Goal: Information Seeking & Learning: Learn about a topic

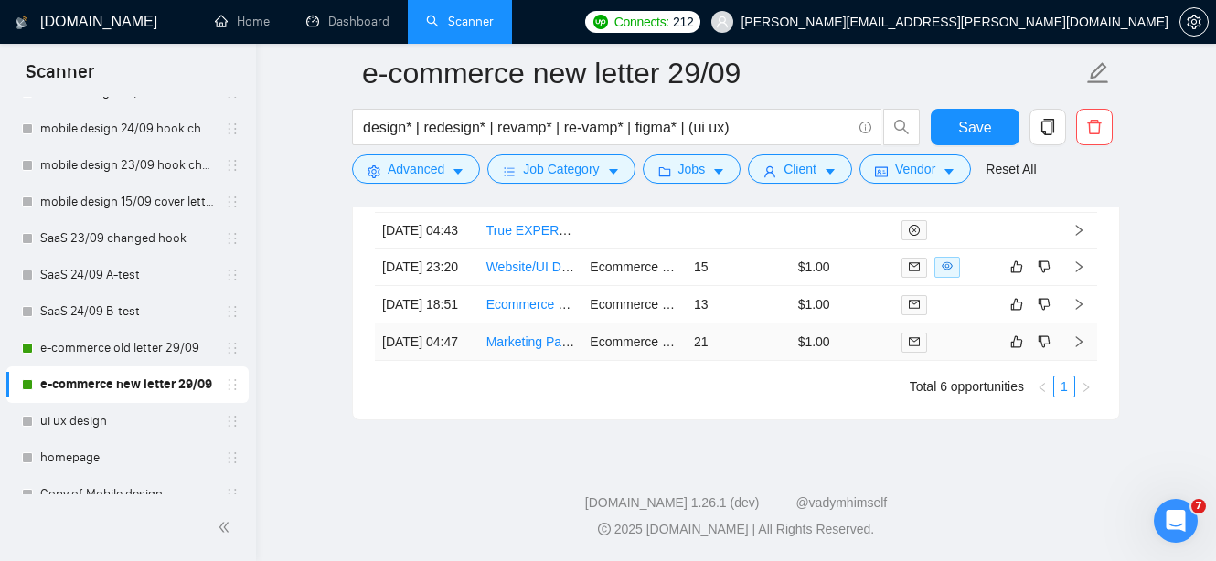
scroll to position [5103, 0]
click at [531, 349] on link "Marketing Partner for CRO Agency (Offers, VSLs, Ads)" at bounding box center [641, 341] width 311 height 15
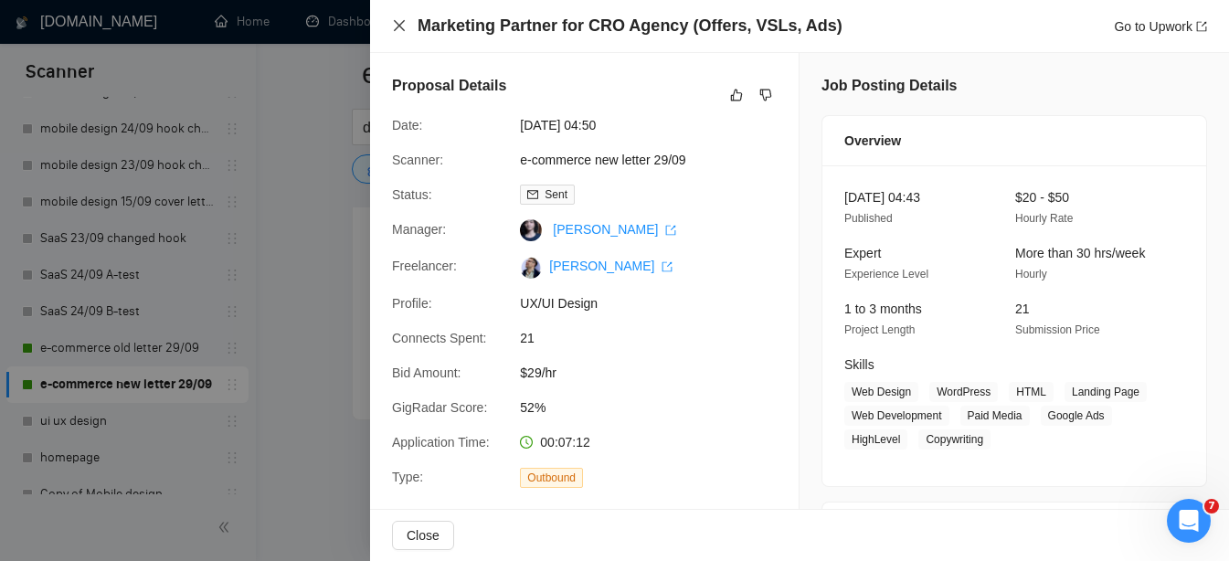
click at [398, 28] on icon "close" at bounding box center [399, 25] width 15 height 15
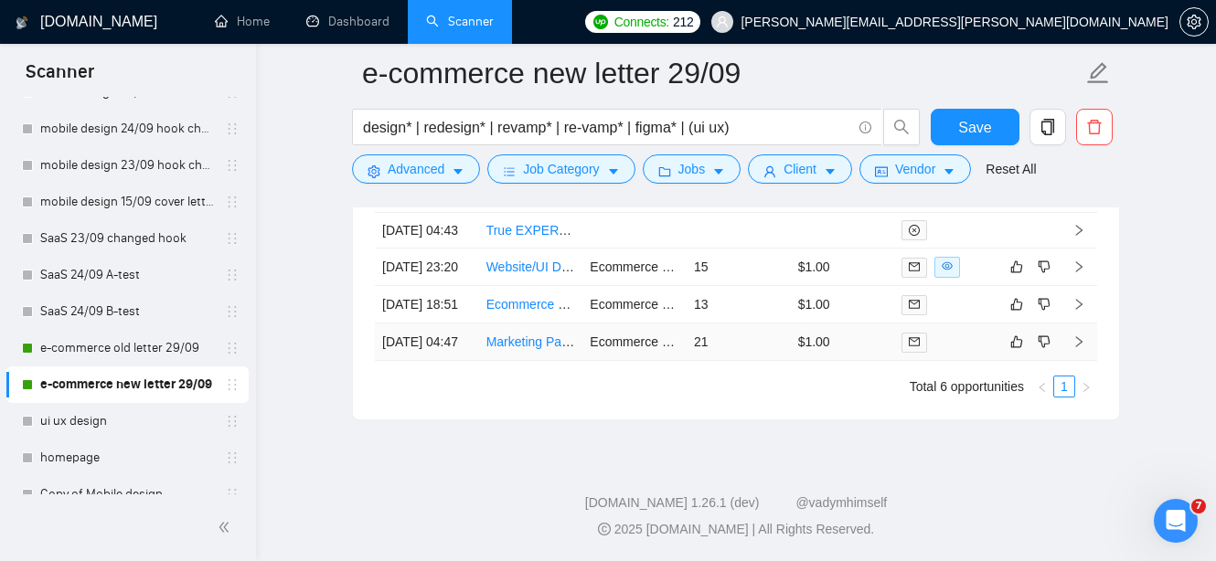
click at [548, 349] on link "Marketing Partner for CRO Agency (Offers, VSLs, Ads)" at bounding box center [641, 341] width 311 height 15
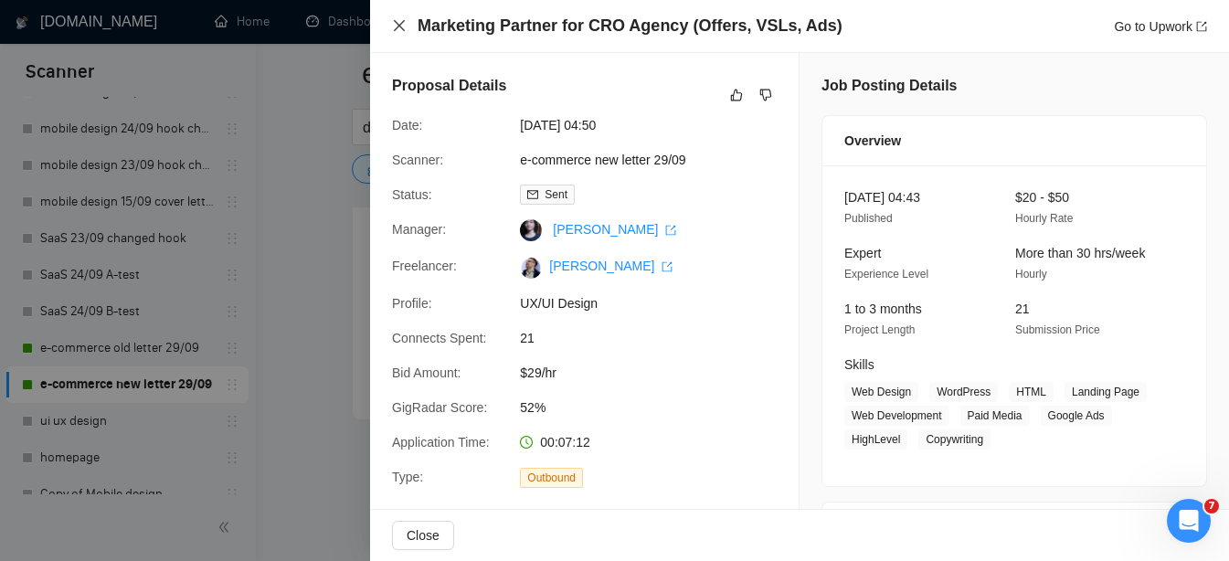
click at [399, 29] on icon "close" at bounding box center [399, 25] width 15 height 15
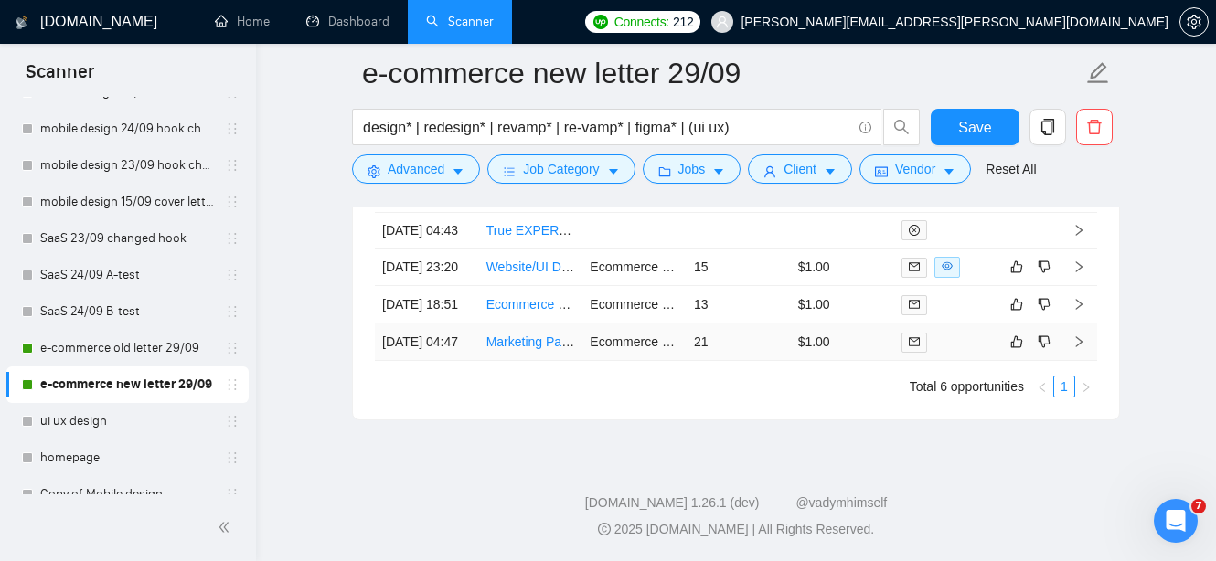
scroll to position [5058, 0]
click at [524, 312] on link "Ecommerce Landing Page web designer ( SHOPIFY )" at bounding box center [638, 304] width 305 height 15
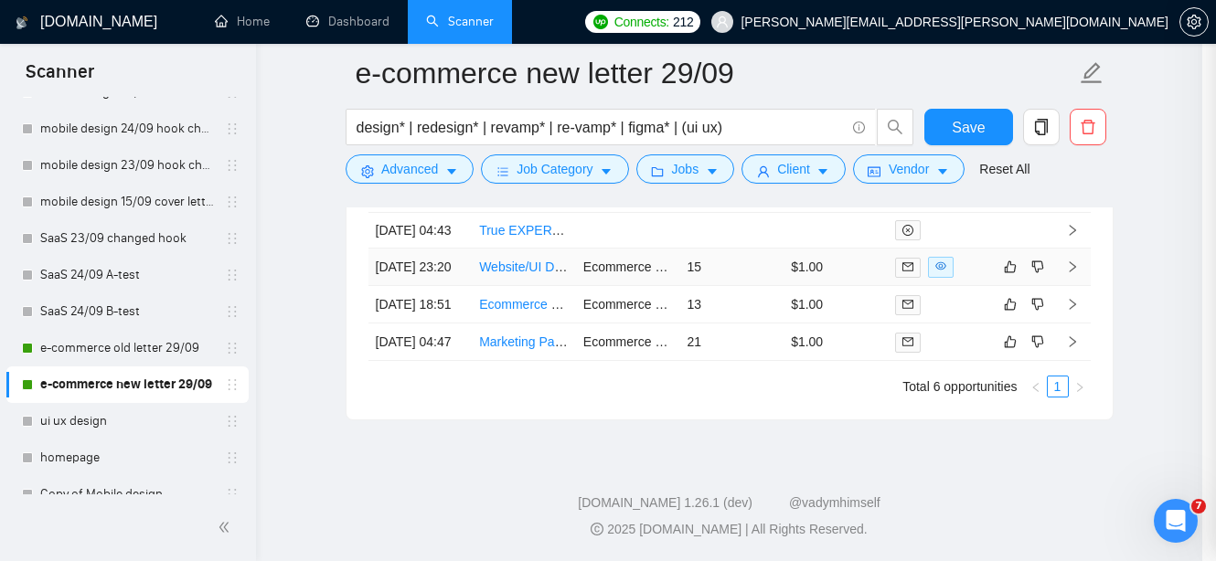
scroll to position [5008, 0]
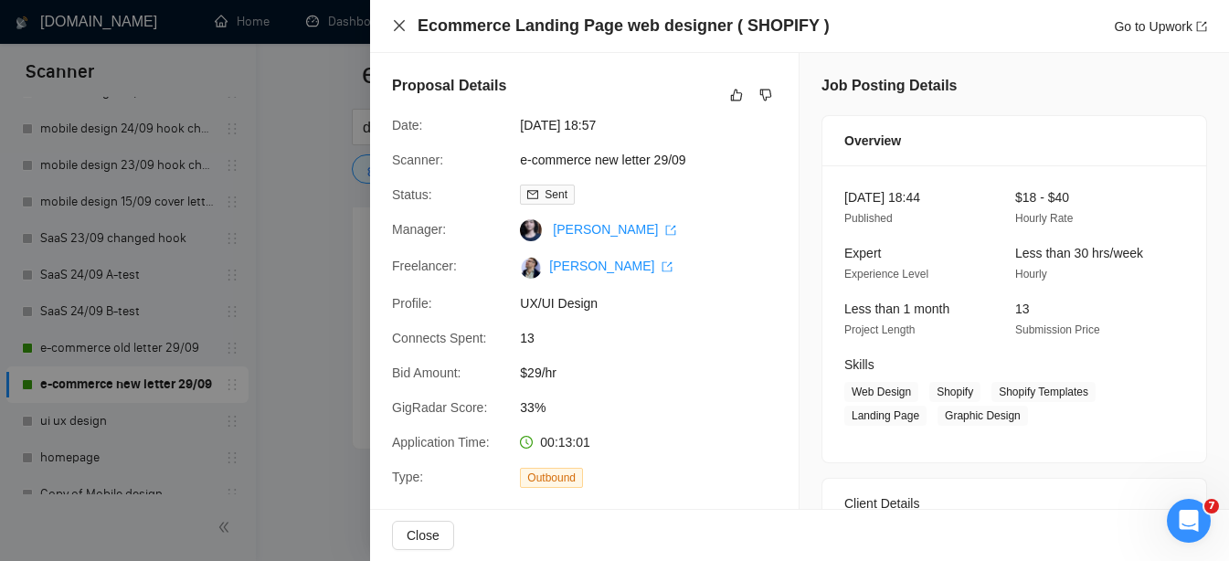
click at [396, 28] on icon "close" at bounding box center [399, 25] width 11 height 11
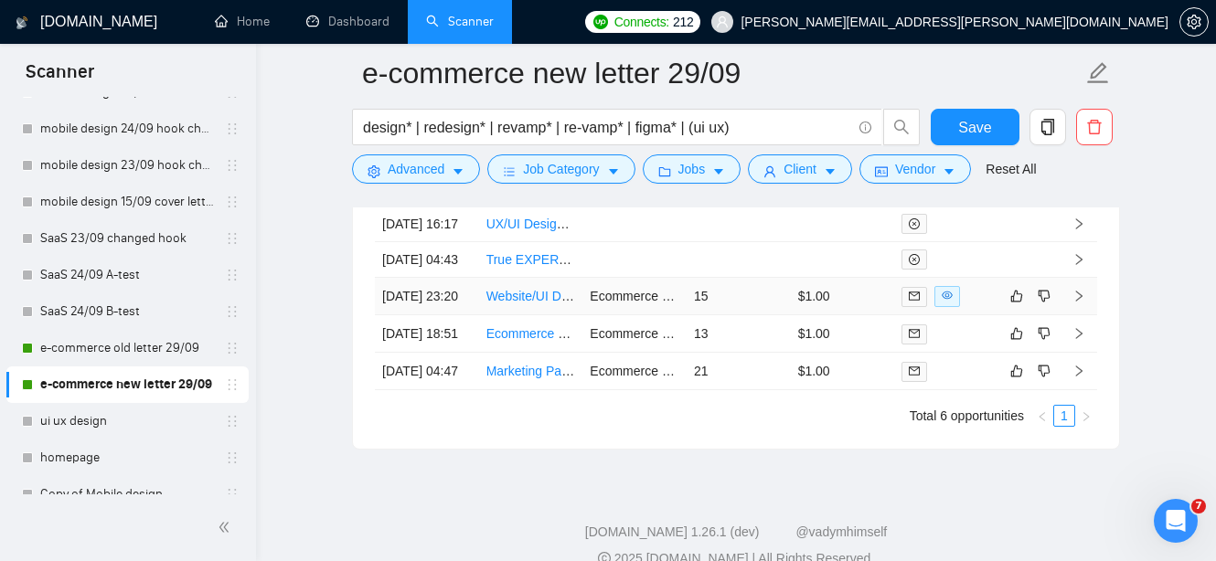
click at [544, 303] on link "Website/UI Designer Needed for Snack Brand Visual Overhaul - Shopify" at bounding box center [690, 296] width 409 height 15
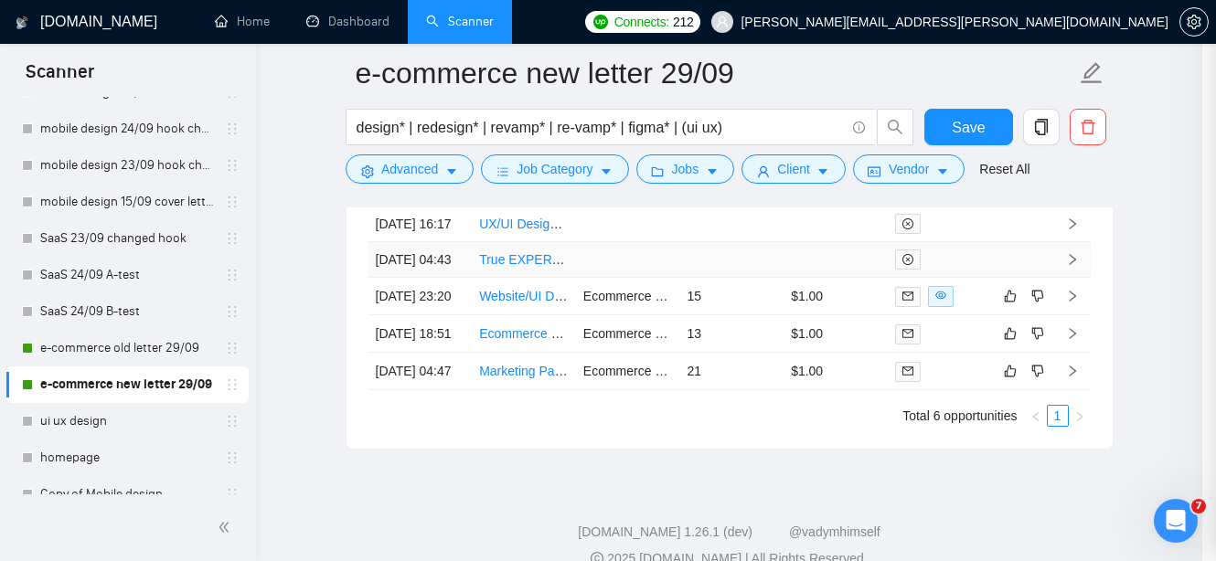
scroll to position [4930, 0]
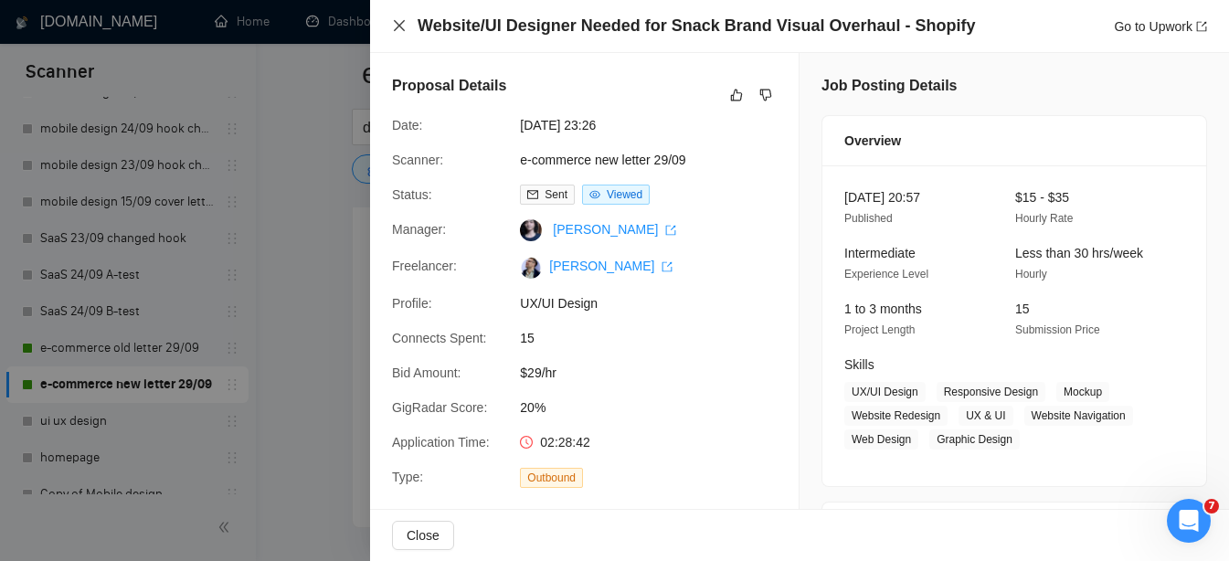
click at [402, 25] on icon "close" at bounding box center [399, 25] width 15 height 15
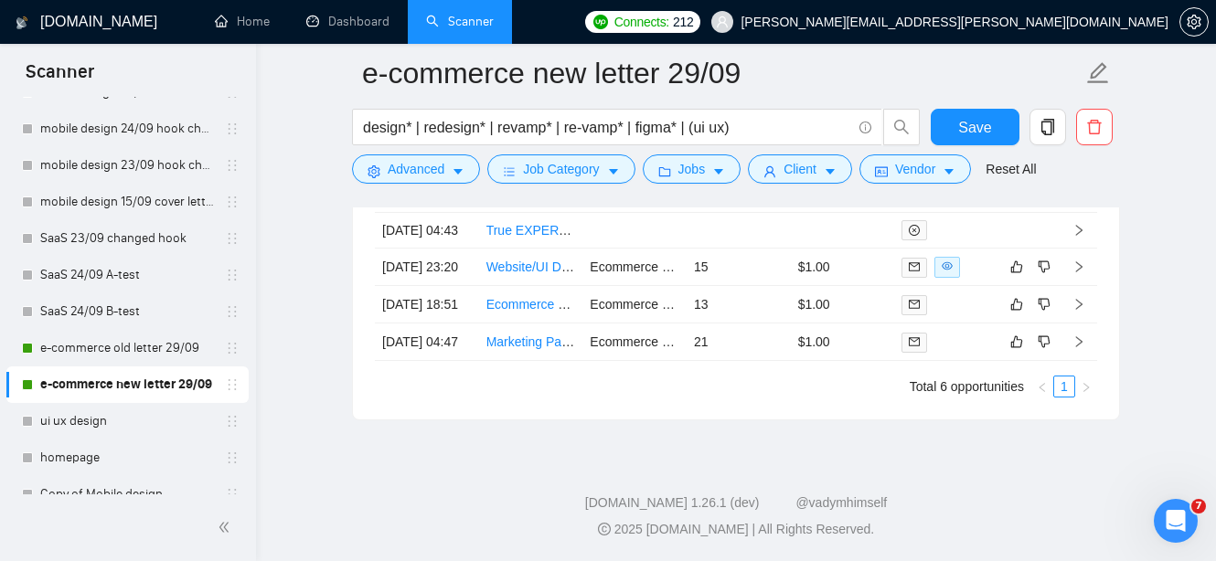
scroll to position [5090, 0]
click at [78, 347] on link "e-commerce old letter 29/09" at bounding box center [127, 348] width 174 height 37
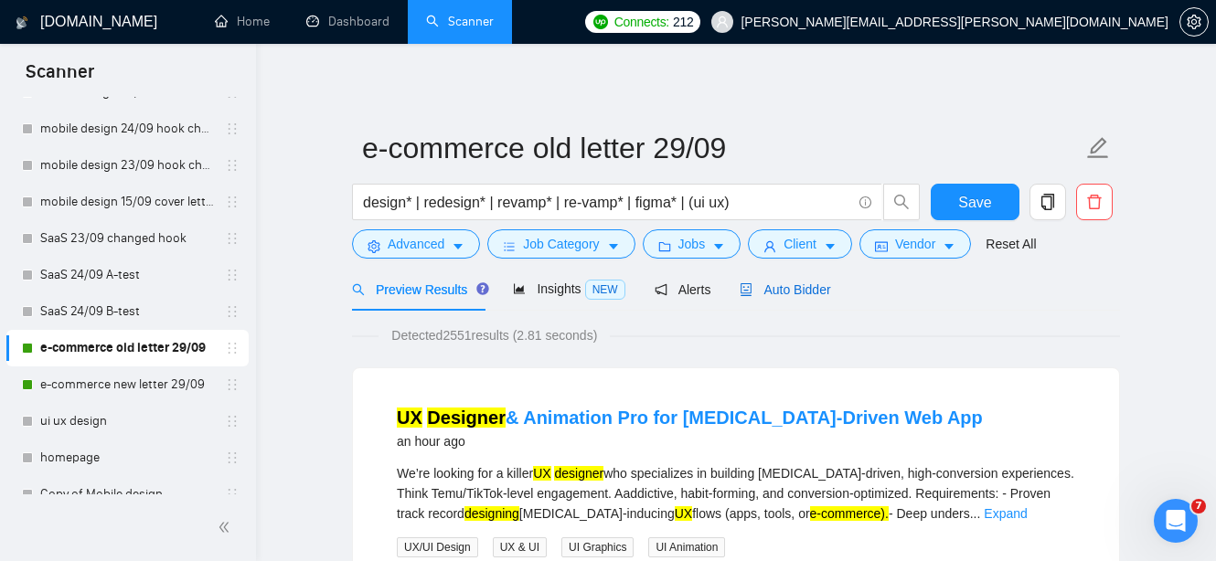
click at [812, 289] on span "Auto Bidder" at bounding box center [784, 289] width 90 height 15
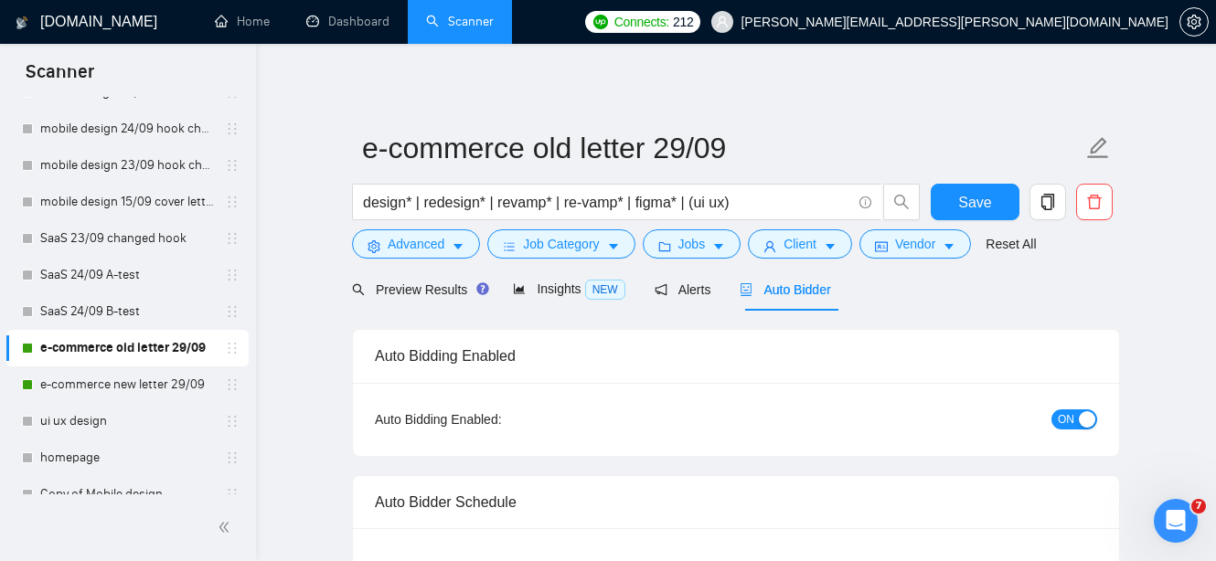
radio input "false"
radio input "true"
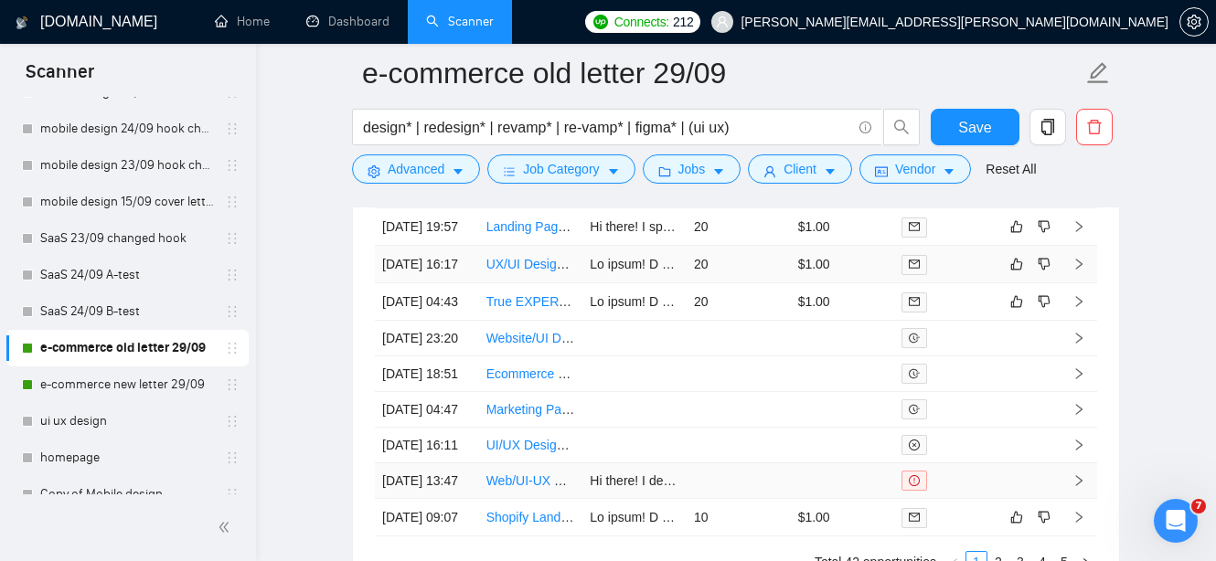
scroll to position [5002, 0]
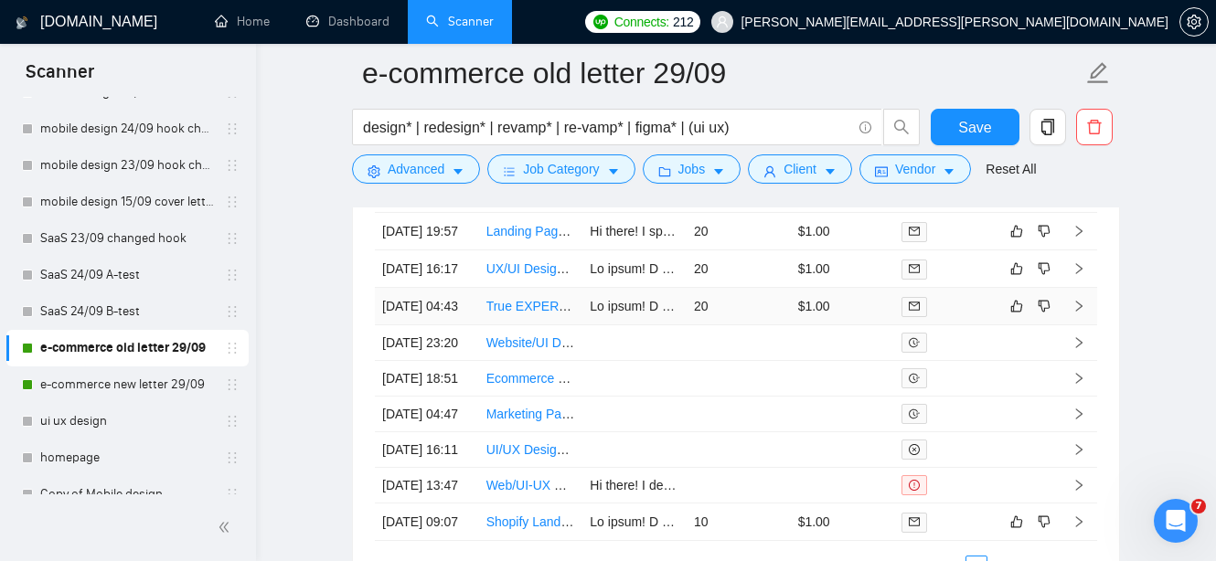
click at [538, 313] on link "True EXPERT UX Figma Designer Needed for ongoing Work" at bounding box center [658, 306] width 345 height 15
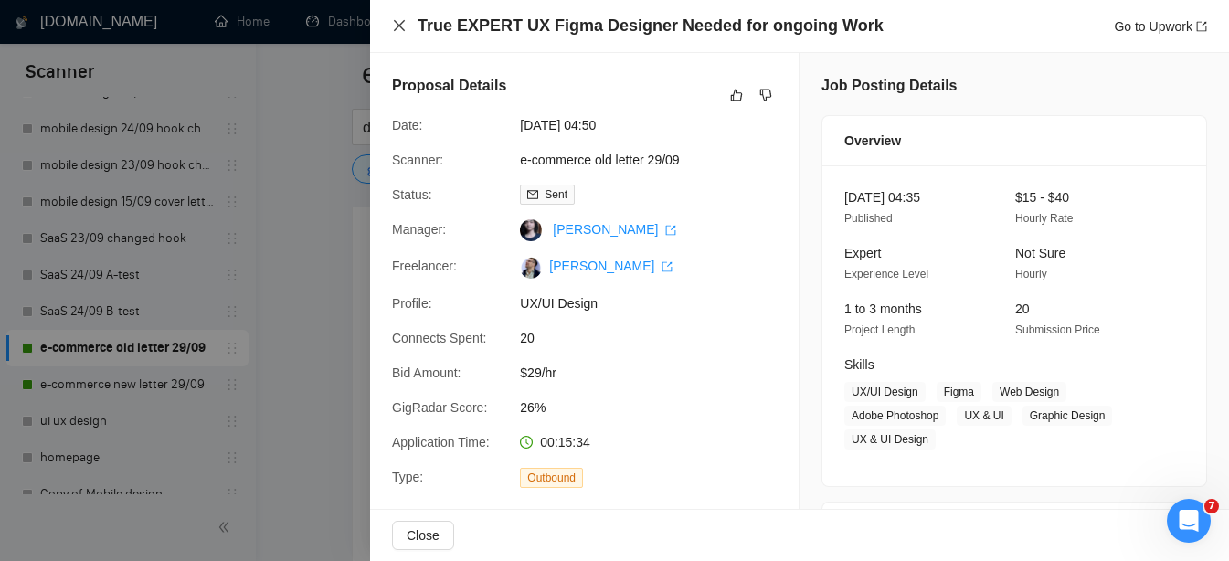
click at [398, 23] on icon "close" at bounding box center [399, 25] width 15 height 15
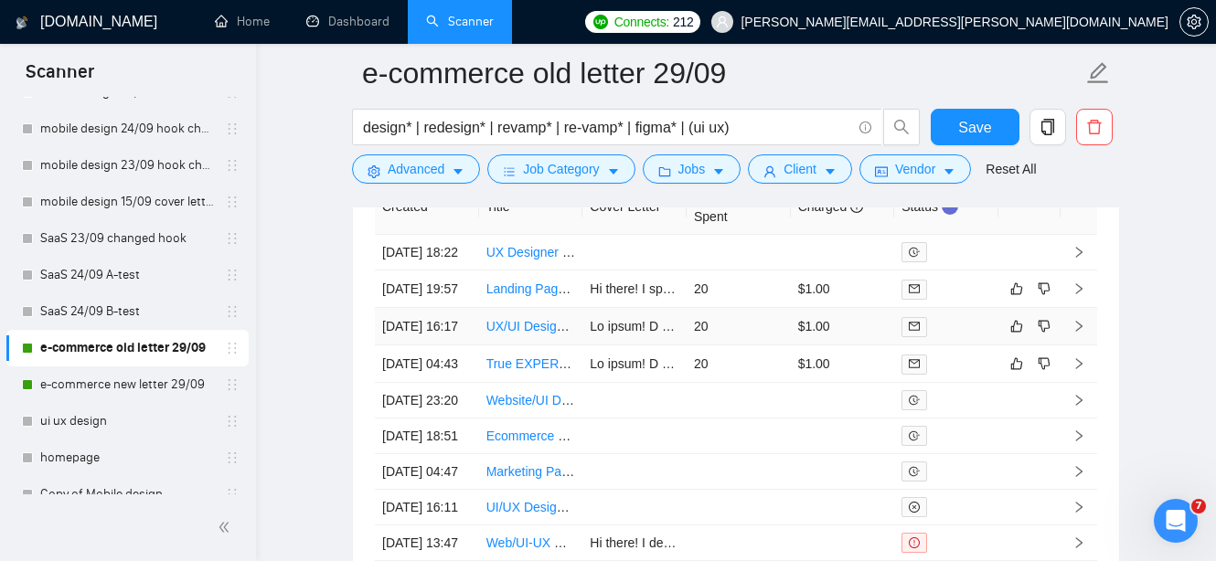
scroll to position [4927, 0]
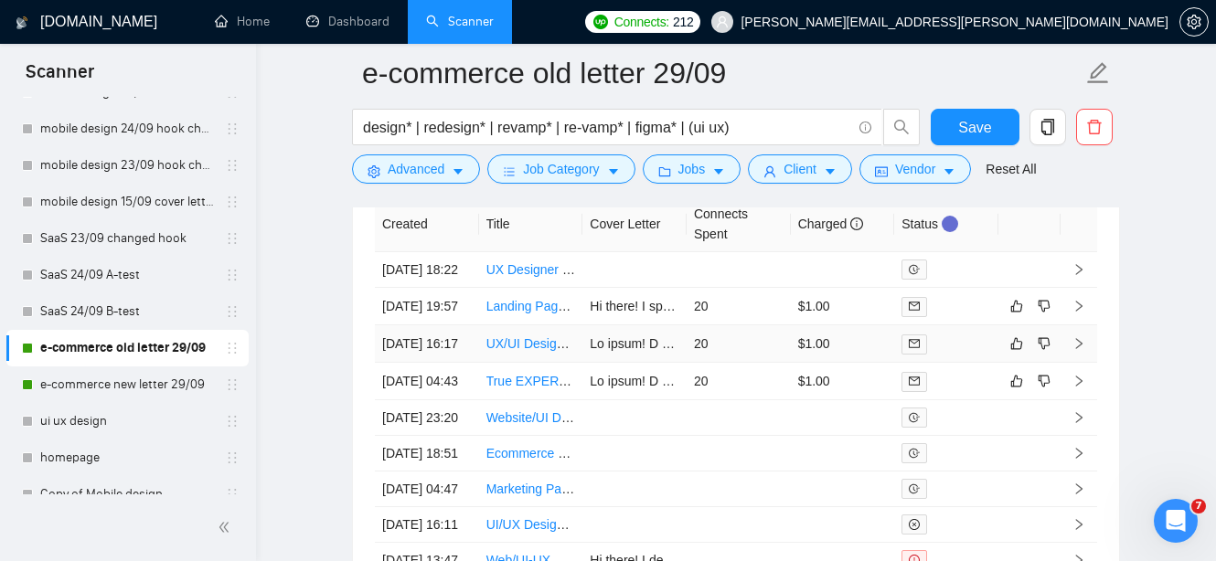
click at [521, 351] on link "UX/UI Designer Needed for Custom Shopify Website" at bounding box center [635, 343] width 299 height 15
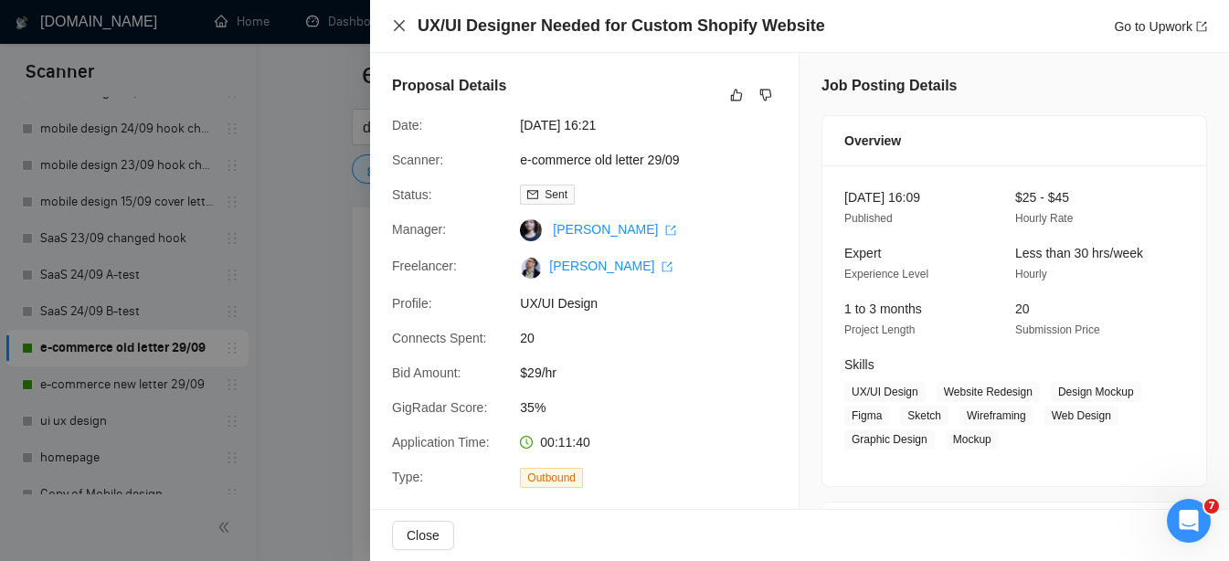
click at [398, 21] on icon "close" at bounding box center [399, 25] width 15 height 15
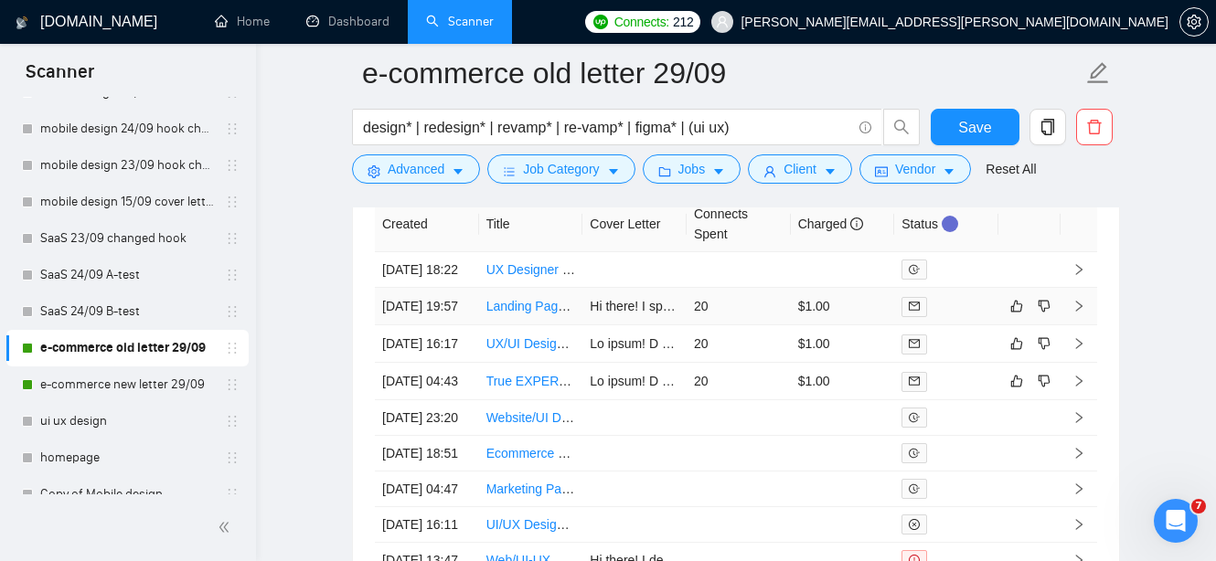
click at [525, 313] on link "Landing Page Designer for PageFly and Unbounce" at bounding box center [631, 306] width 290 height 15
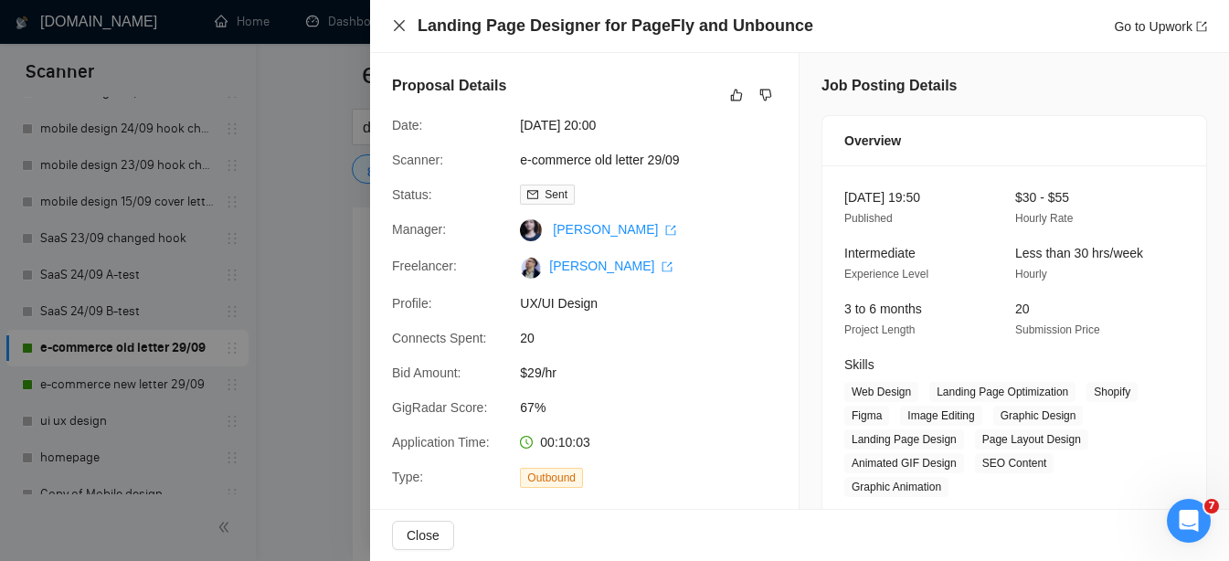
click at [398, 22] on icon "close" at bounding box center [399, 25] width 15 height 15
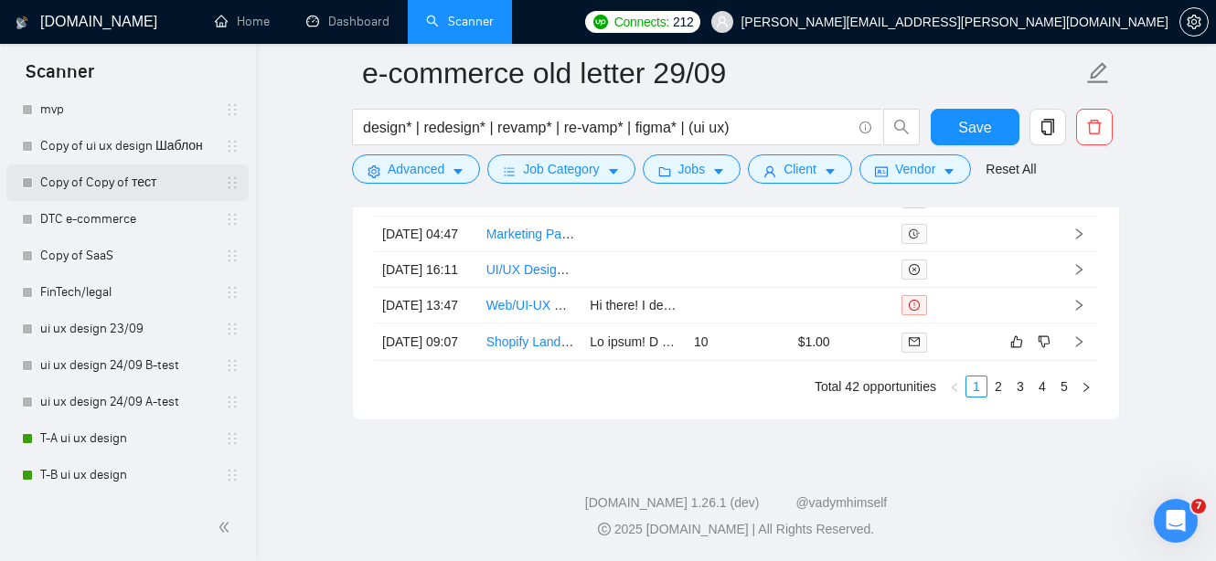
scroll to position [936, 0]
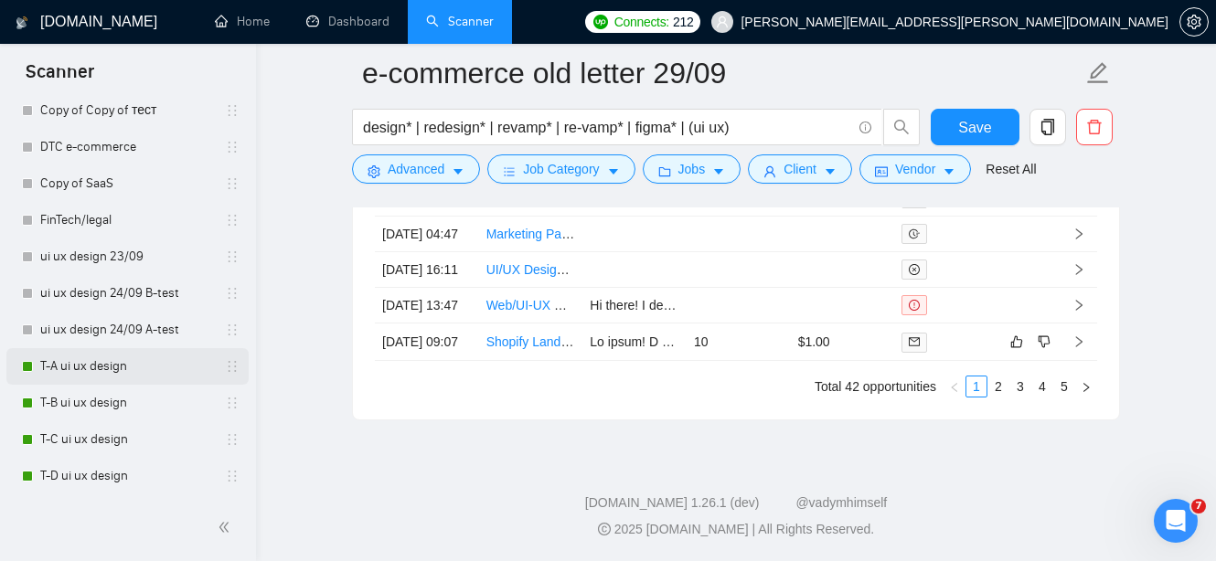
click at [120, 371] on link "T-A ui ux design" at bounding box center [127, 366] width 174 height 37
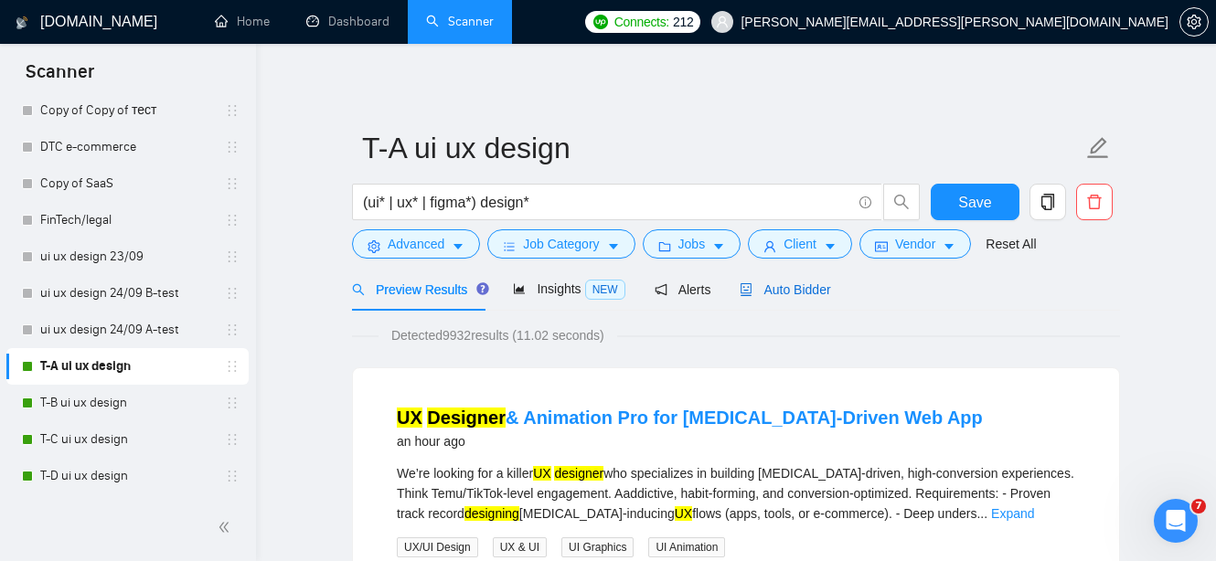
click at [801, 282] on span "Auto Bidder" at bounding box center [784, 289] width 90 height 15
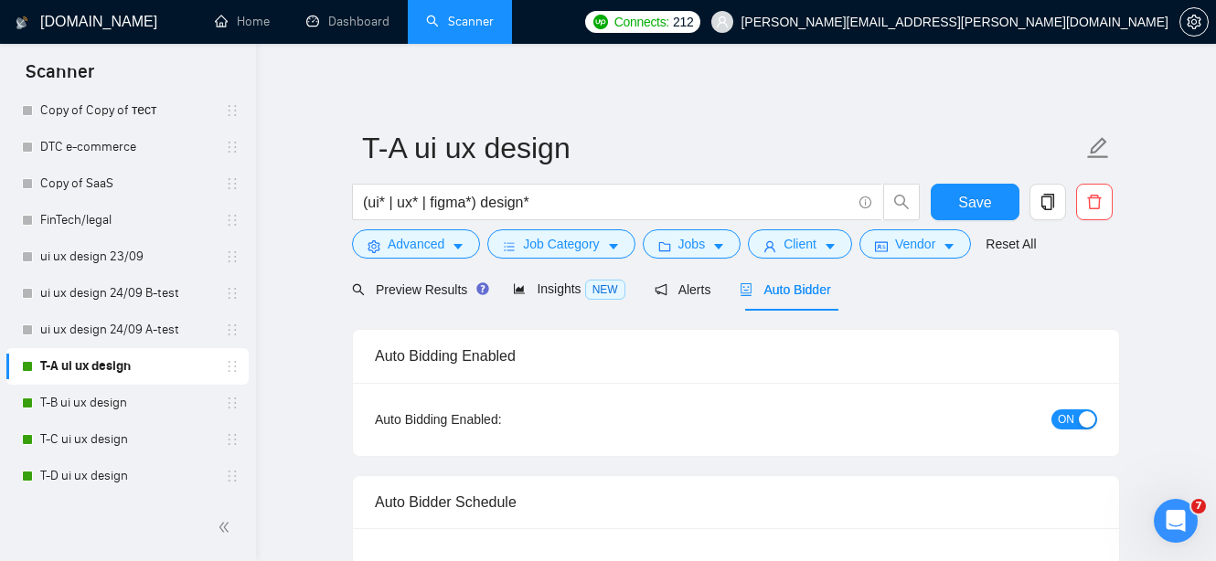
radio input "false"
radio input "true"
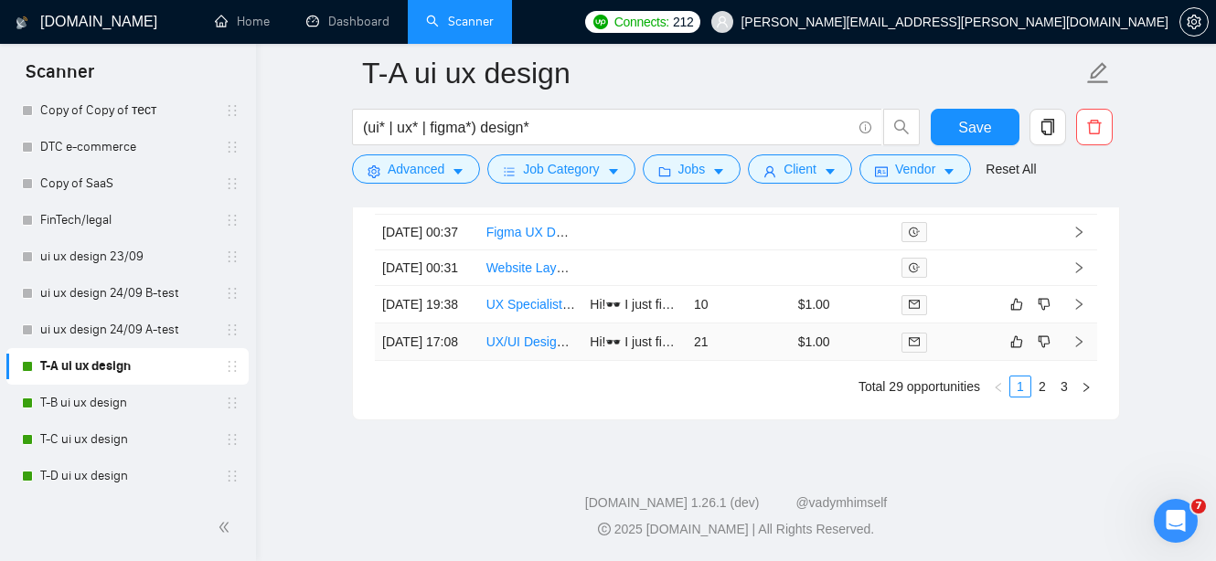
scroll to position [5342, 0]
click at [1063, 394] on link "3" at bounding box center [1064, 387] width 20 height 20
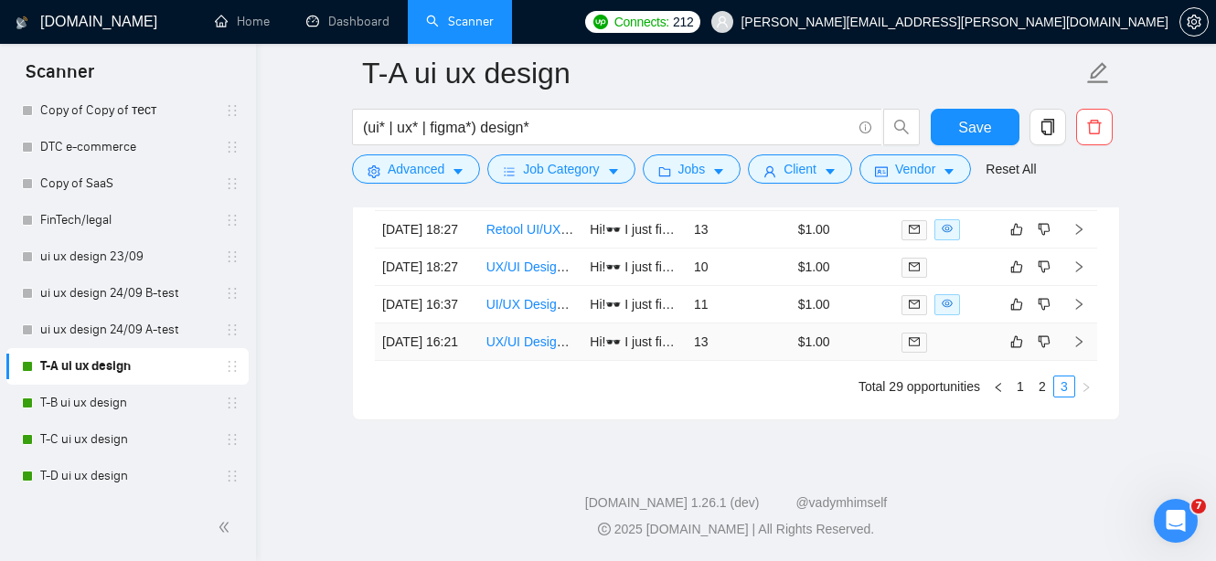
scroll to position [5251, 0]
click at [515, 349] on link "UX/UI Designer for Premium App Experience" at bounding box center [613, 341] width 255 height 15
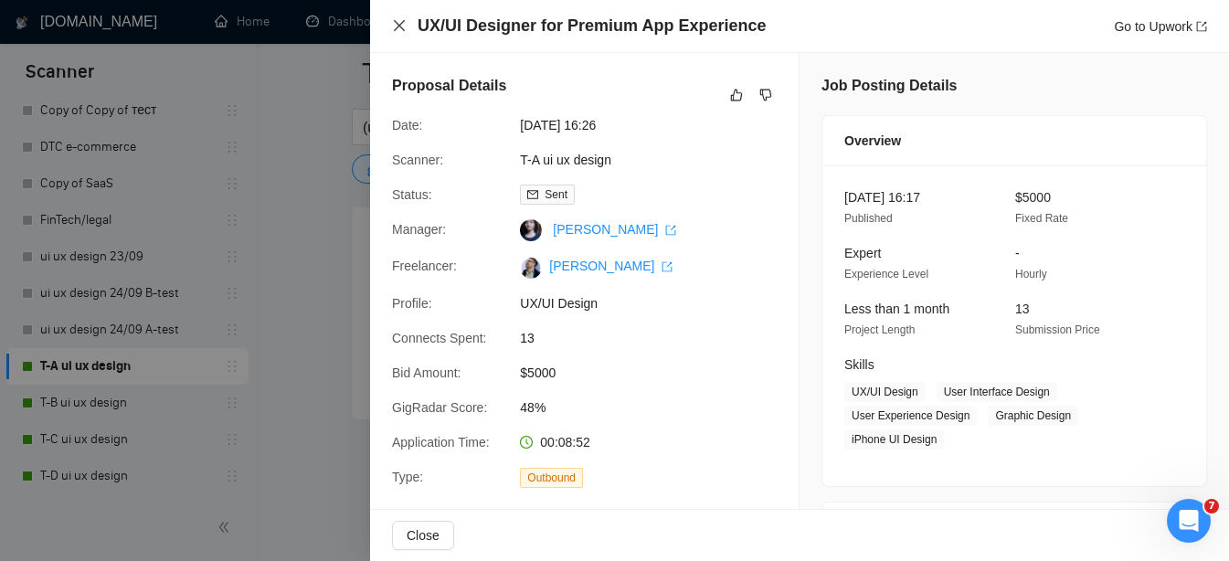
click at [398, 22] on icon "close" at bounding box center [399, 25] width 15 height 15
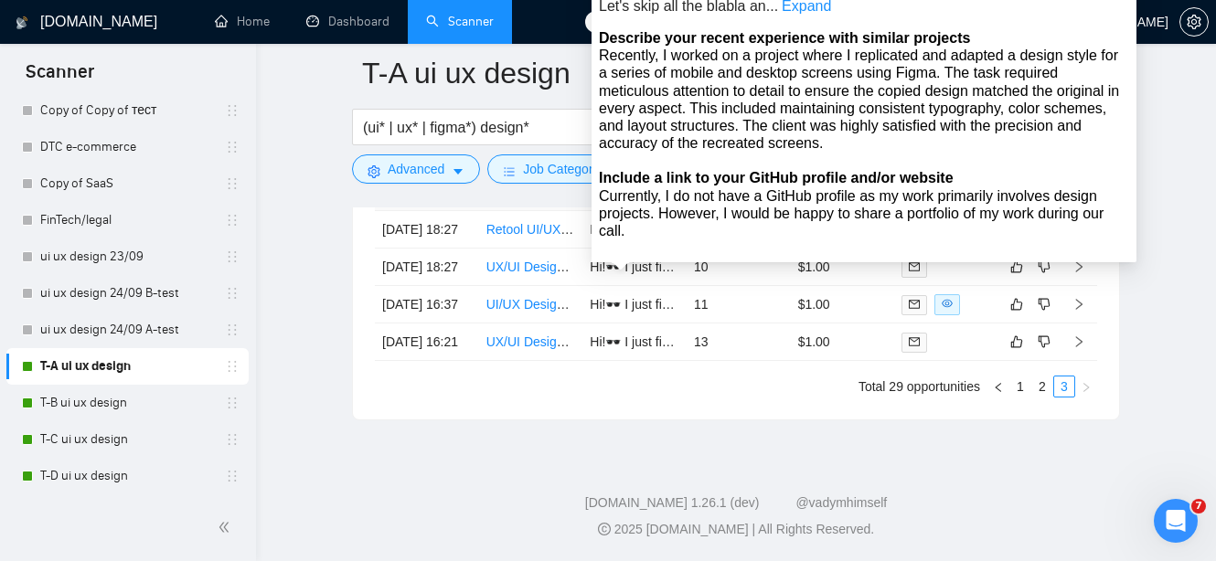
scroll to position [5195, 0]
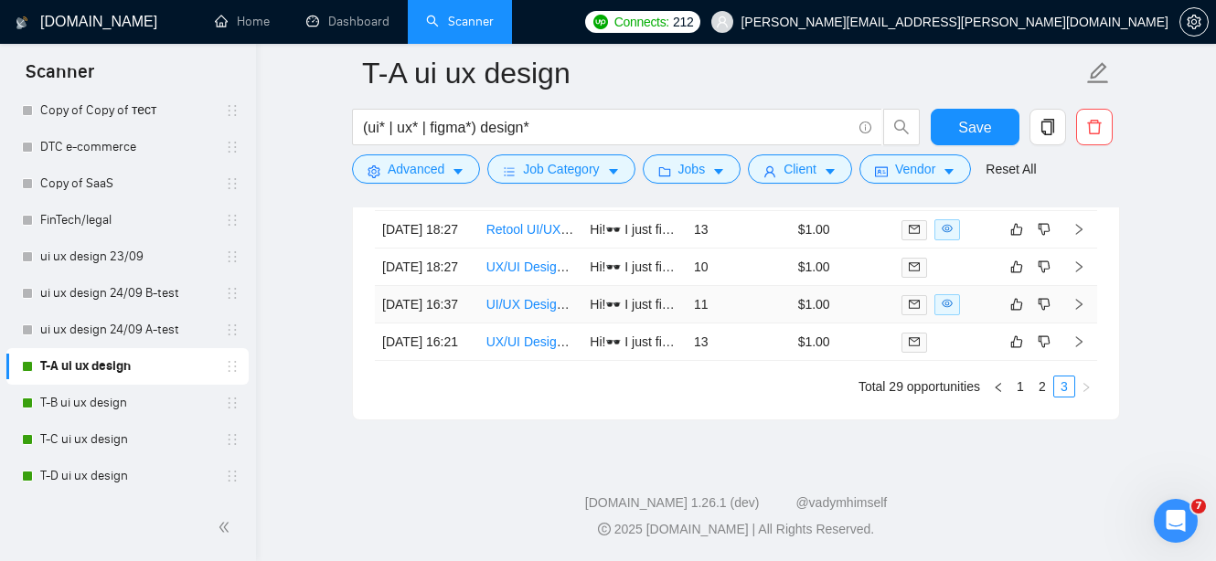
click at [533, 312] on link "UI/UX Designer for Interactive Mobile-First Web Page" at bounding box center [637, 304] width 303 height 15
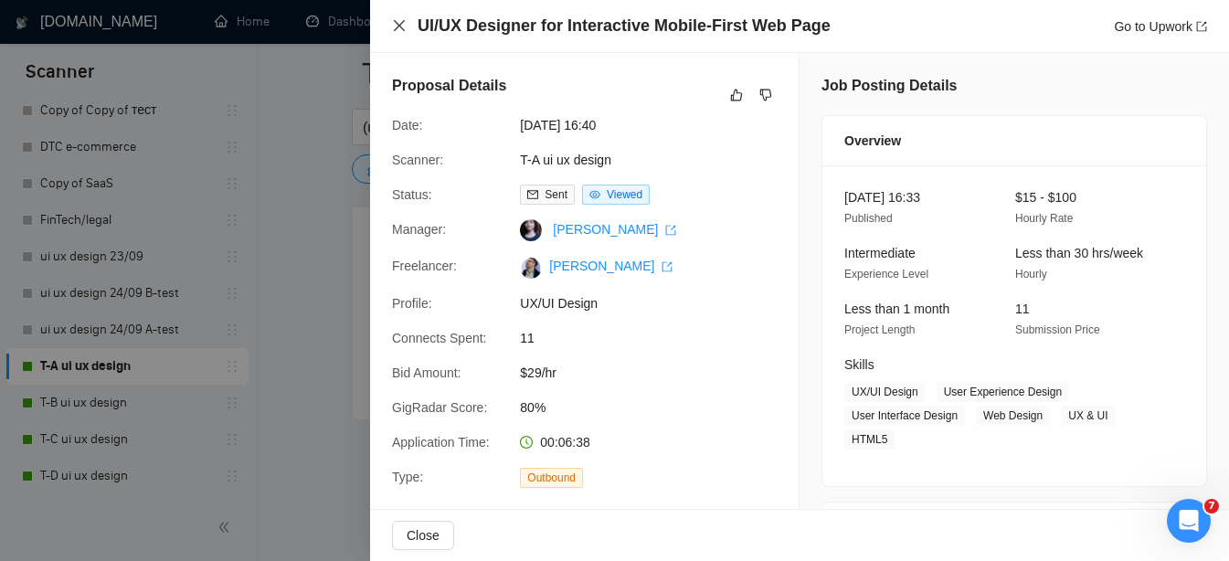
click at [397, 26] on icon "close" at bounding box center [399, 25] width 15 height 15
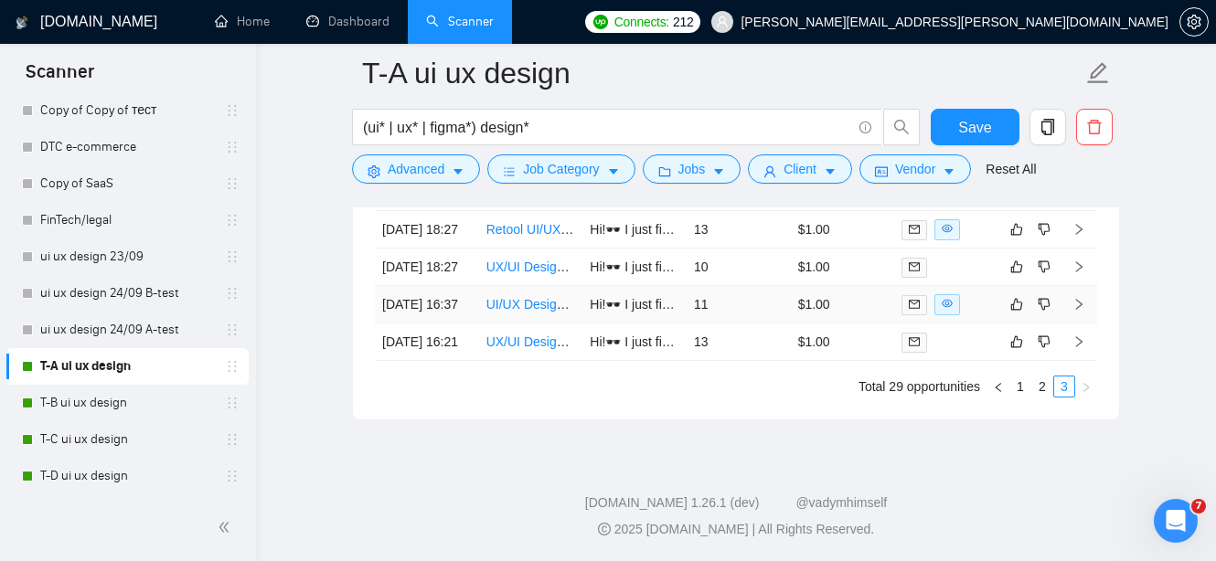
scroll to position [5124, 0]
click at [527, 274] on link "UX/UI Designer for SaaS MVP Optimization" at bounding box center [610, 267] width 248 height 15
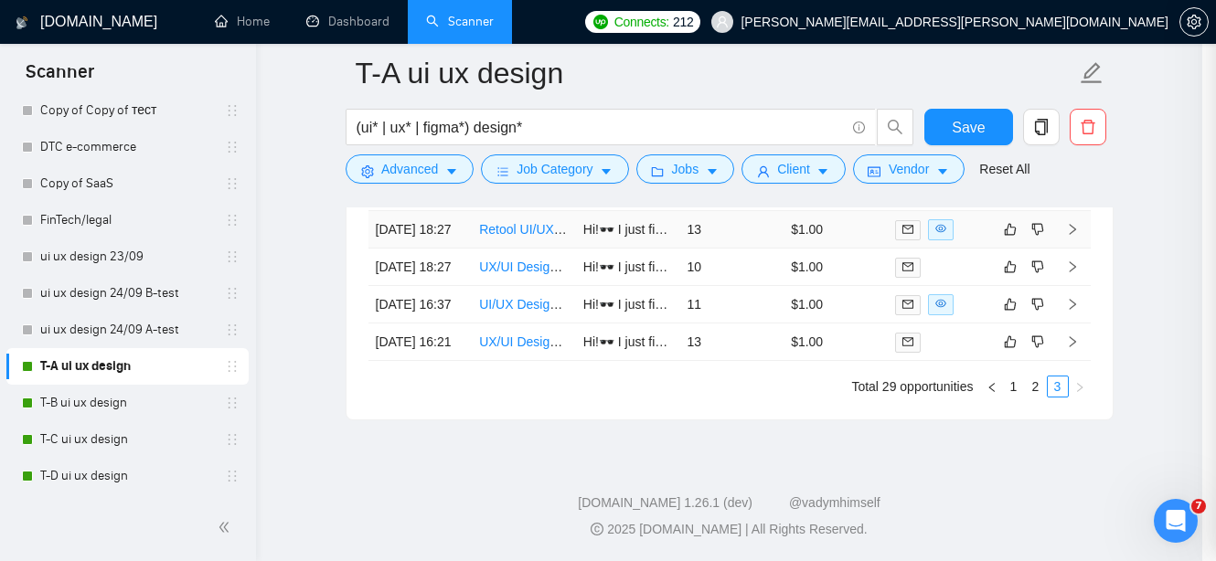
click at [526, 325] on div at bounding box center [608, 280] width 1216 height 561
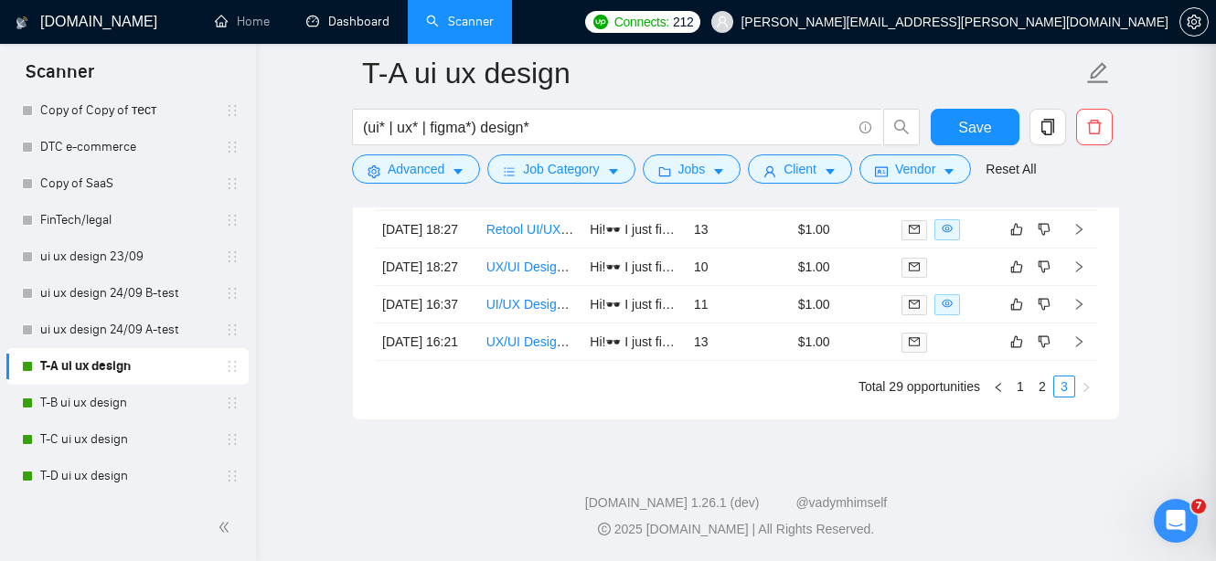
click at [382, 17] on link "Dashboard" at bounding box center [347, 22] width 83 height 16
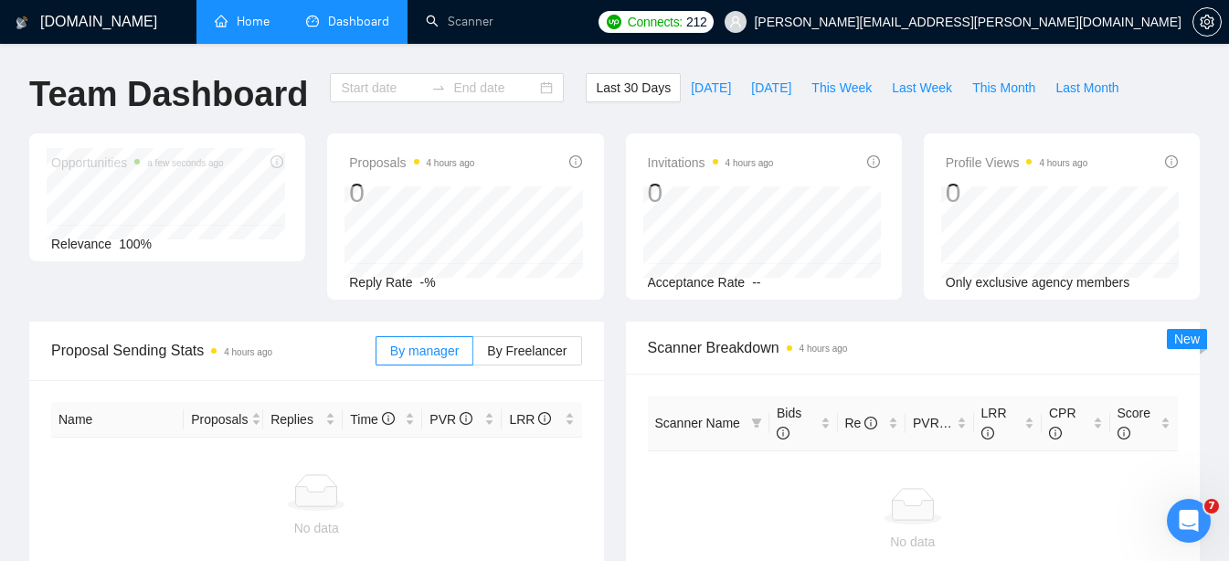
type input "[DATE]"
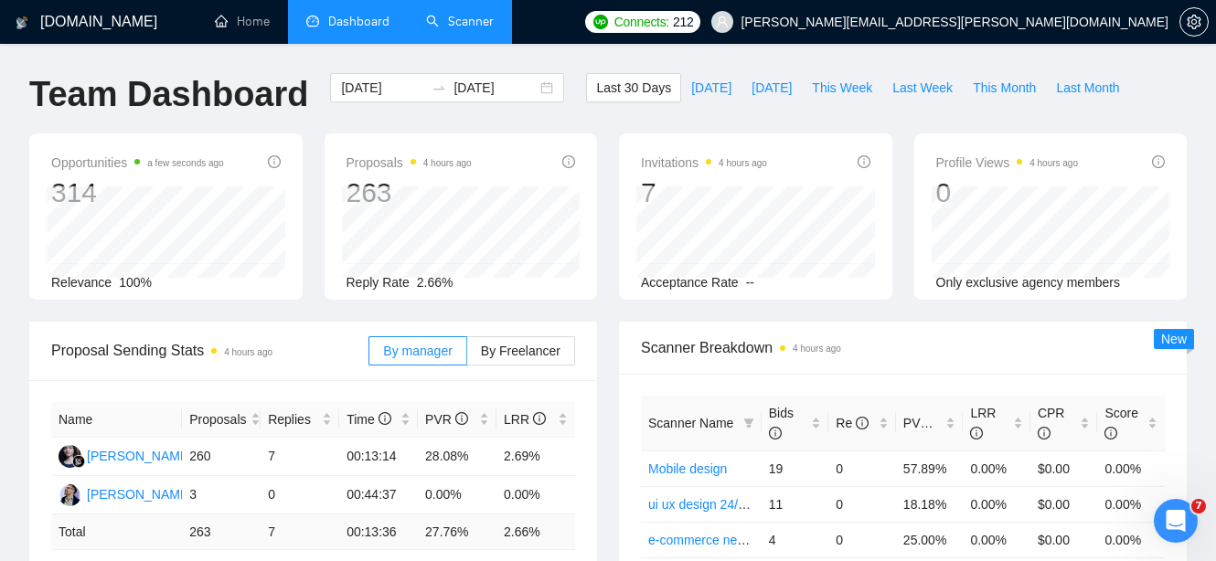
click at [470, 25] on link "Scanner" at bounding box center [460, 22] width 68 height 16
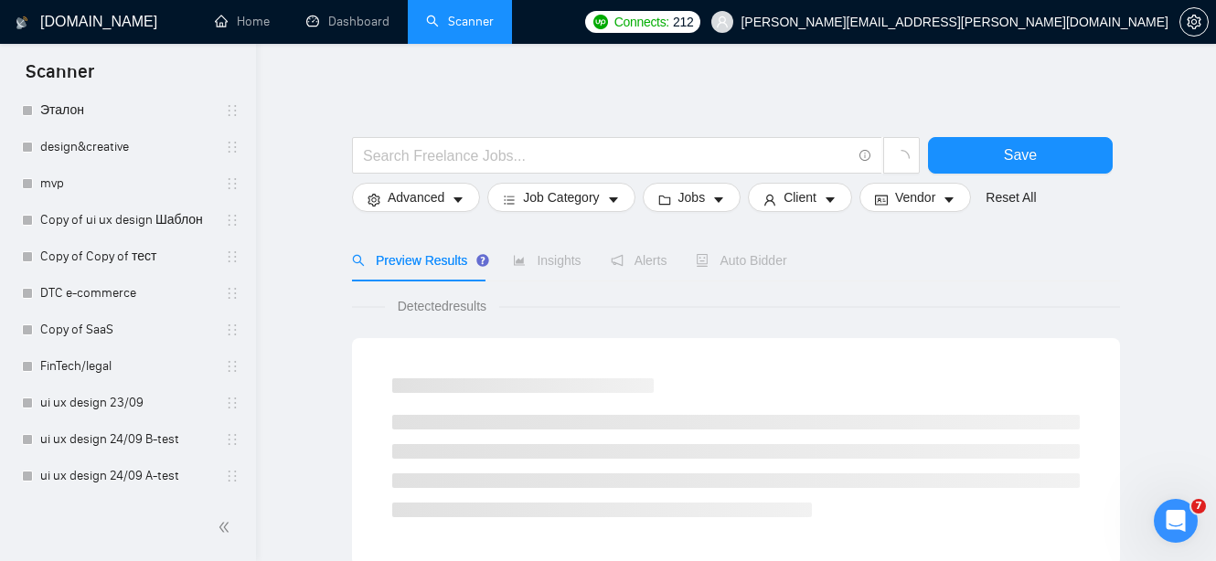
scroll to position [936, 0]
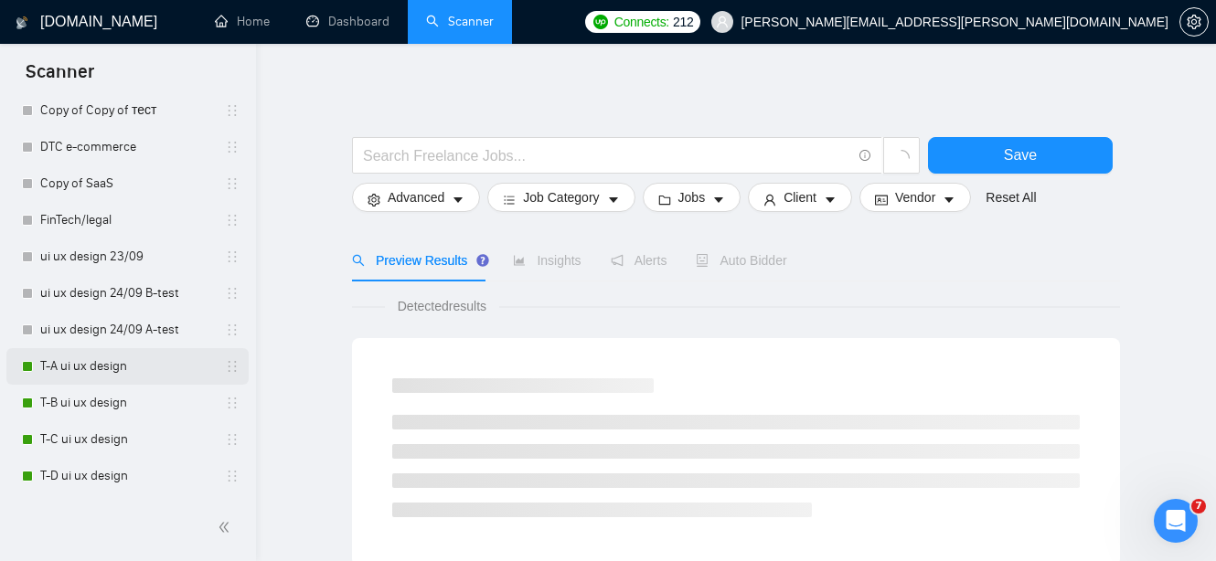
click at [126, 368] on link "T-A ui ux design" at bounding box center [127, 366] width 174 height 37
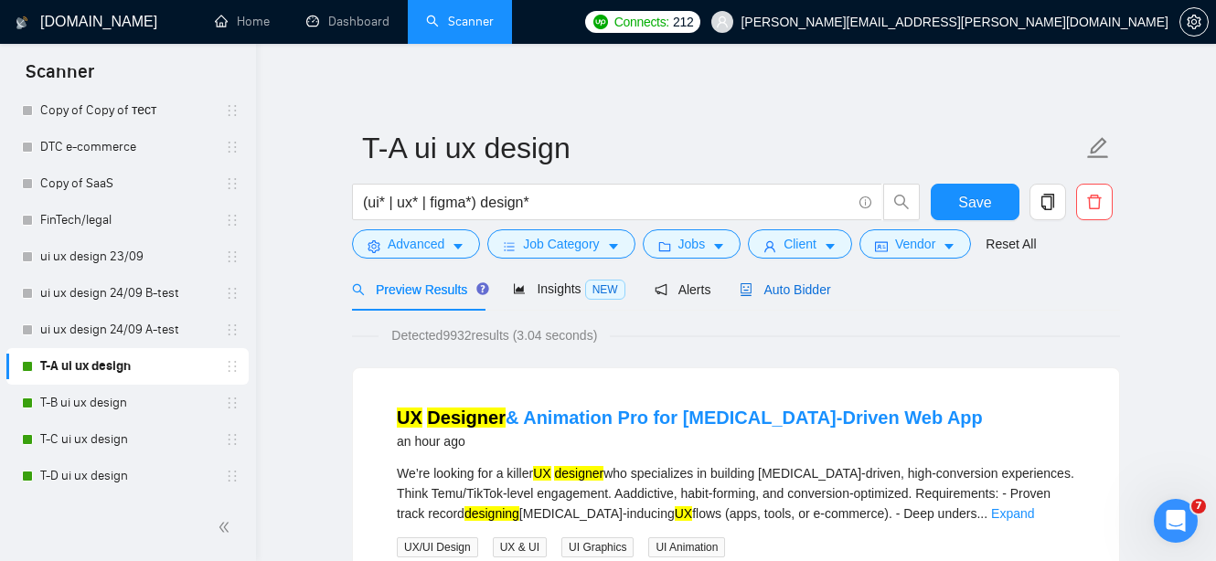
click at [793, 297] on div "Auto Bidder" at bounding box center [784, 290] width 90 height 20
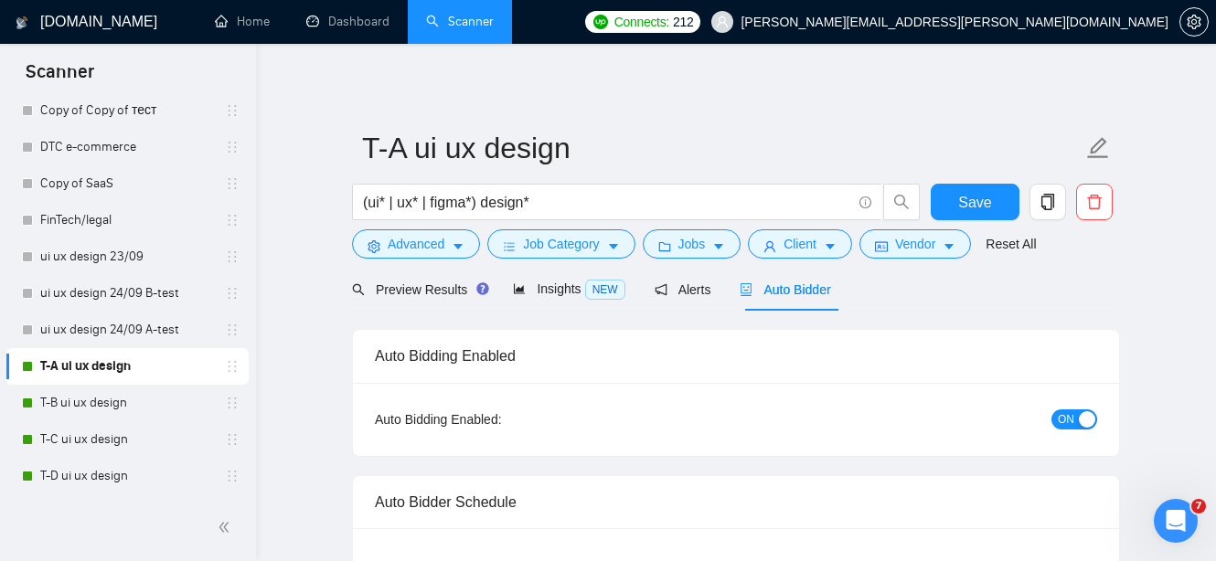
radio input "false"
radio input "true"
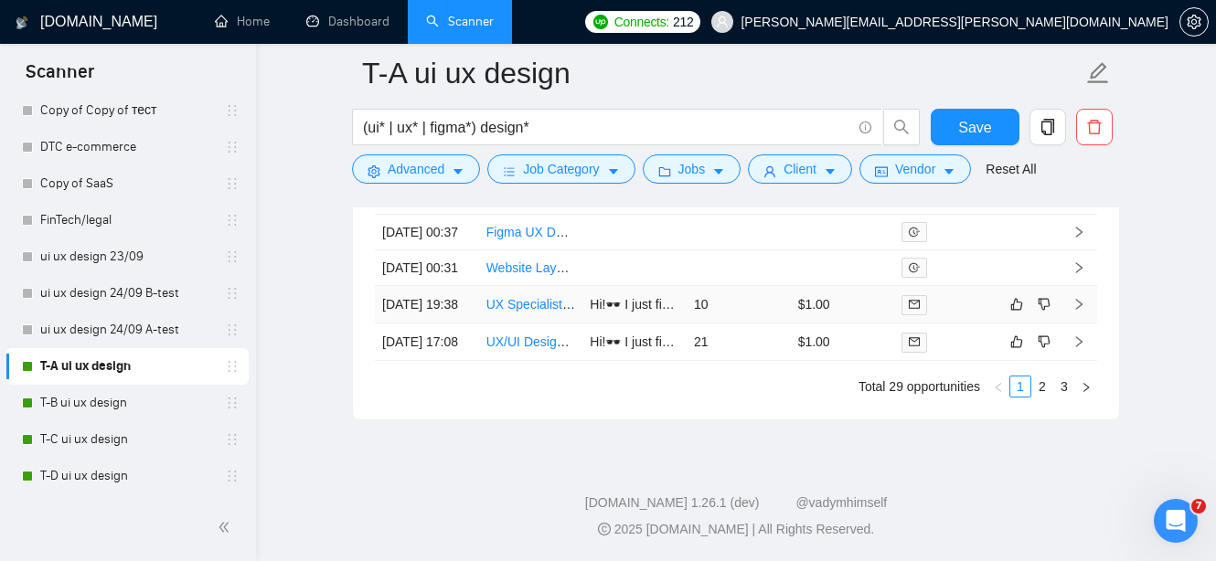
scroll to position [5345, 0]
click at [1064, 398] on li "3" at bounding box center [1064, 387] width 22 height 22
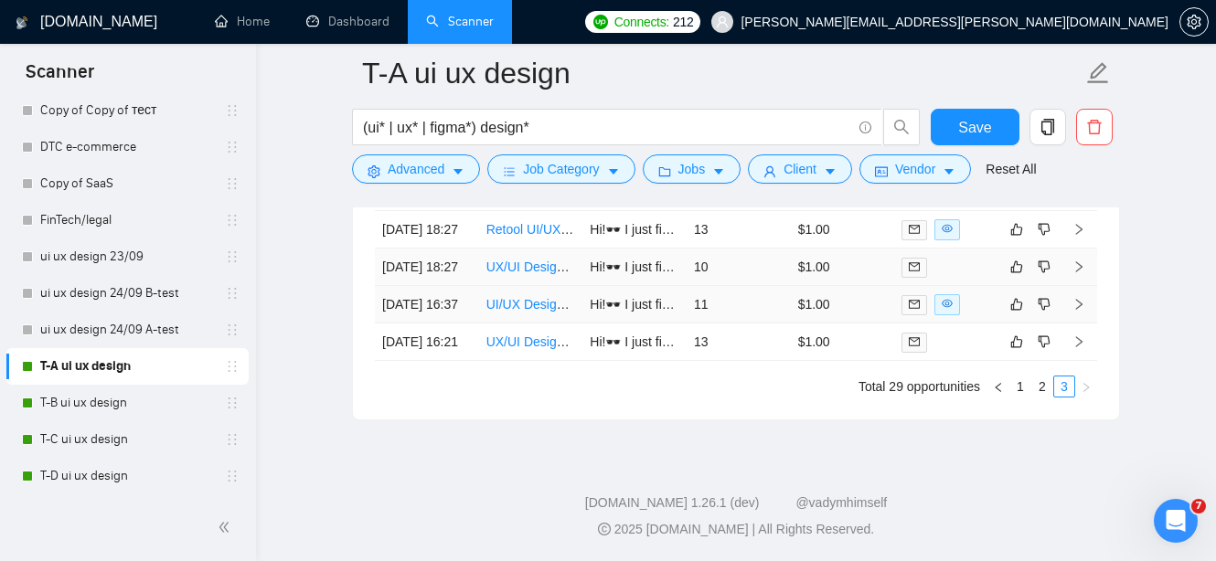
scroll to position [5193, 0]
